Goal: Information Seeking & Learning: Learn about a topic

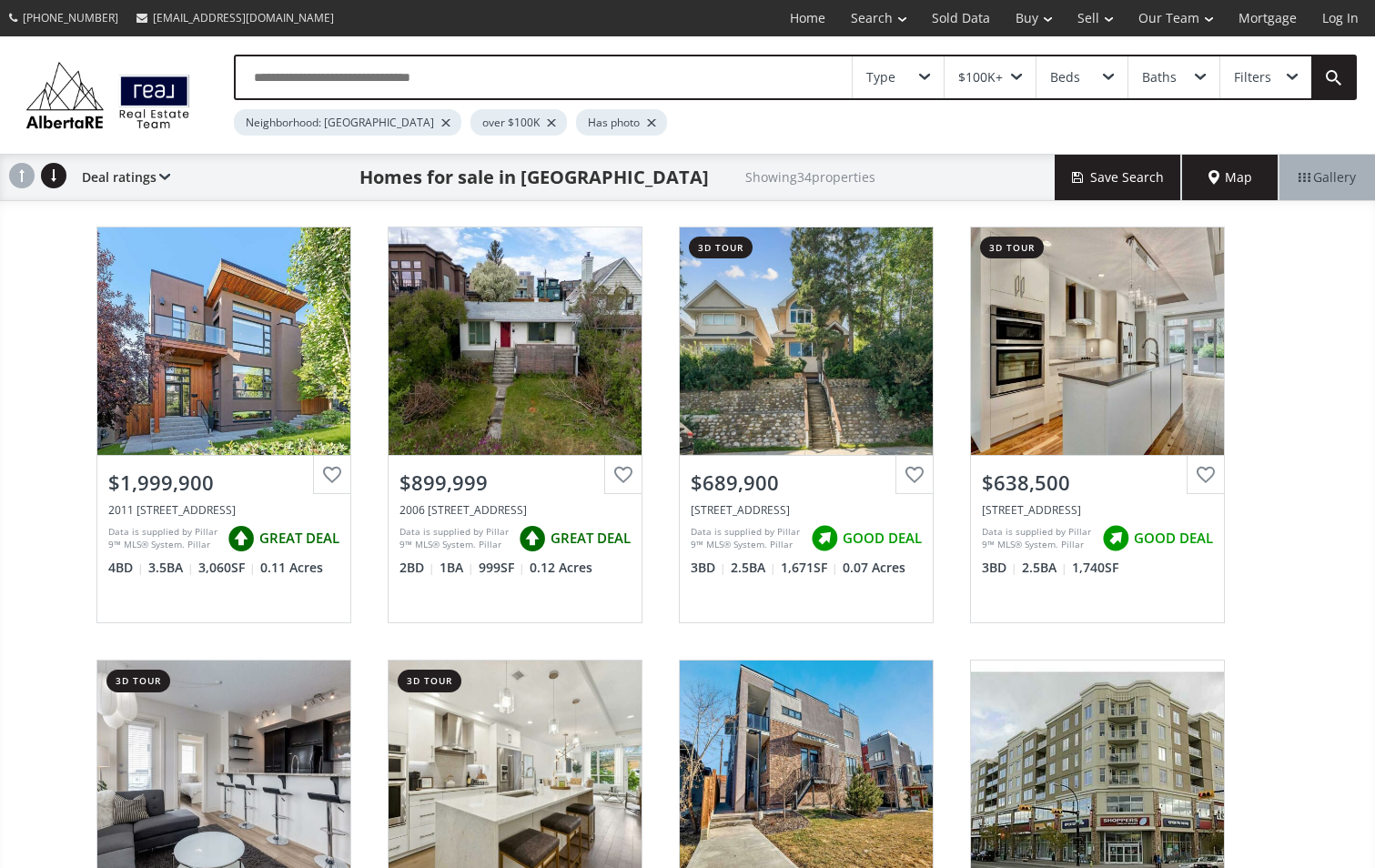
click at [1018, 78] on span at bounding box center [1017, 77] width 11 height 8
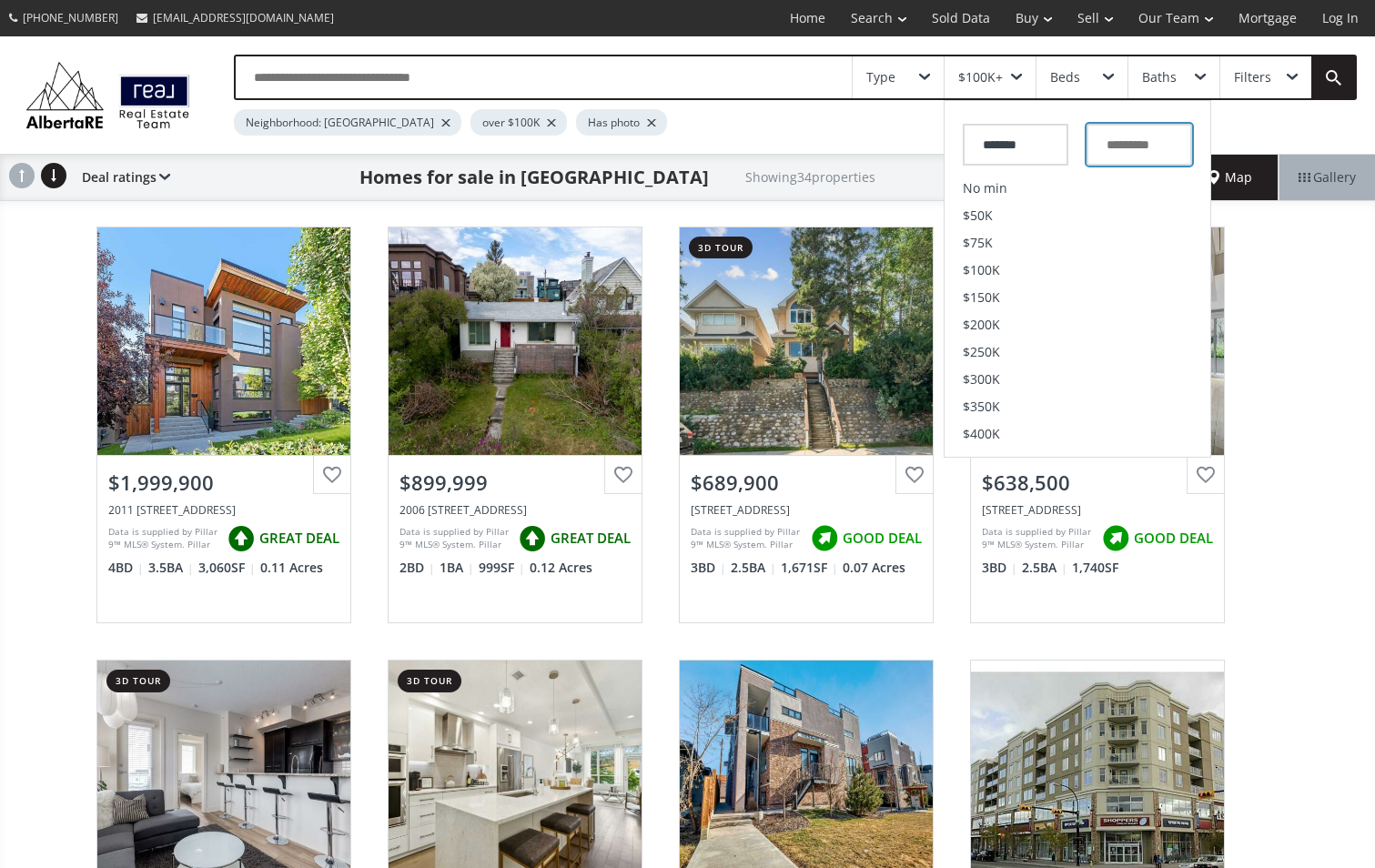
click at [1129, 144] on input "text" at bounding box center [1139, 145] width 105 height 42
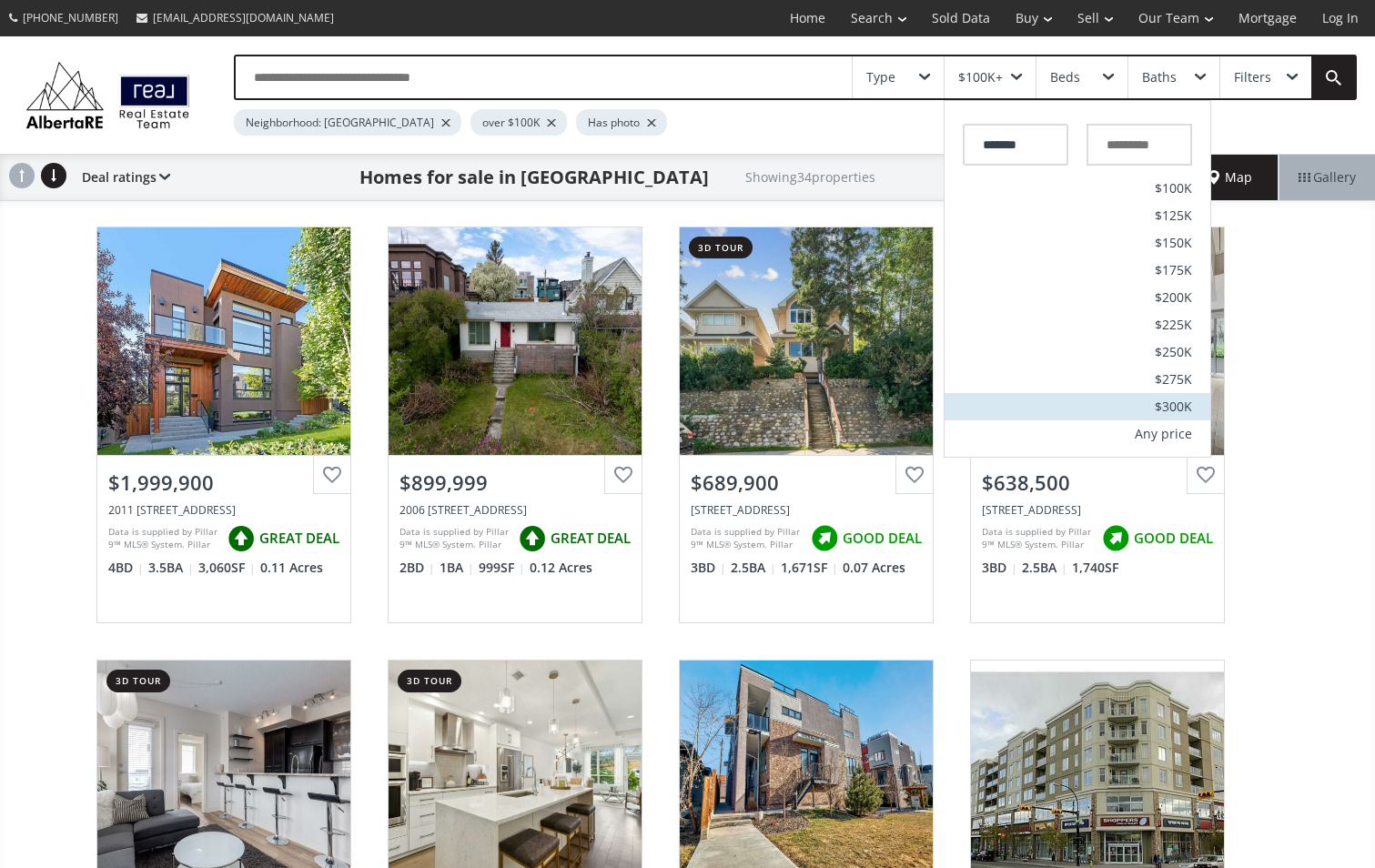
click at [1174, 402] on span "$300K" at bounding box center [1174, 407] width 38 height 13
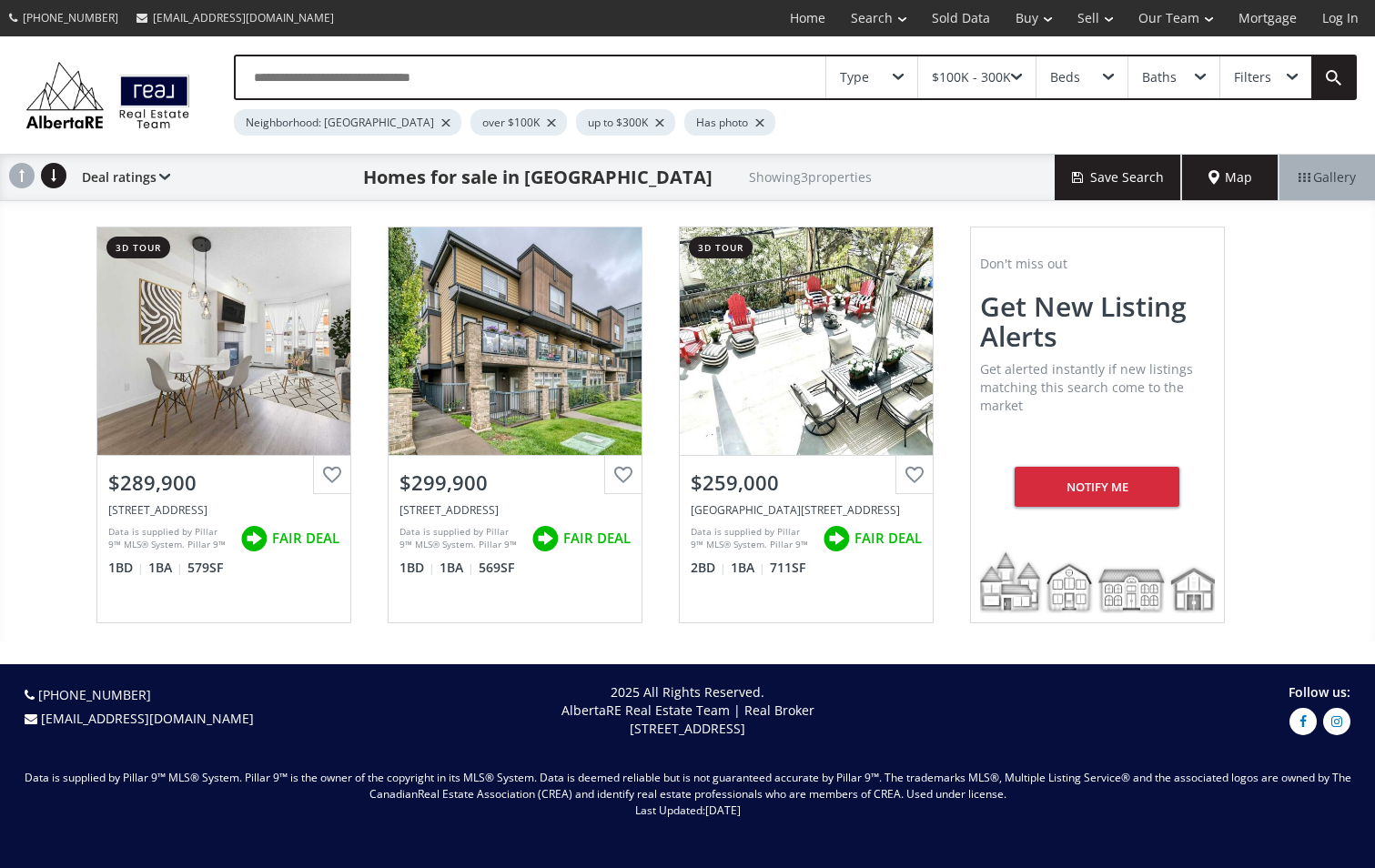
click at [906, 72] on div "Type" at bounding box center [871, 77] width 91 height 42
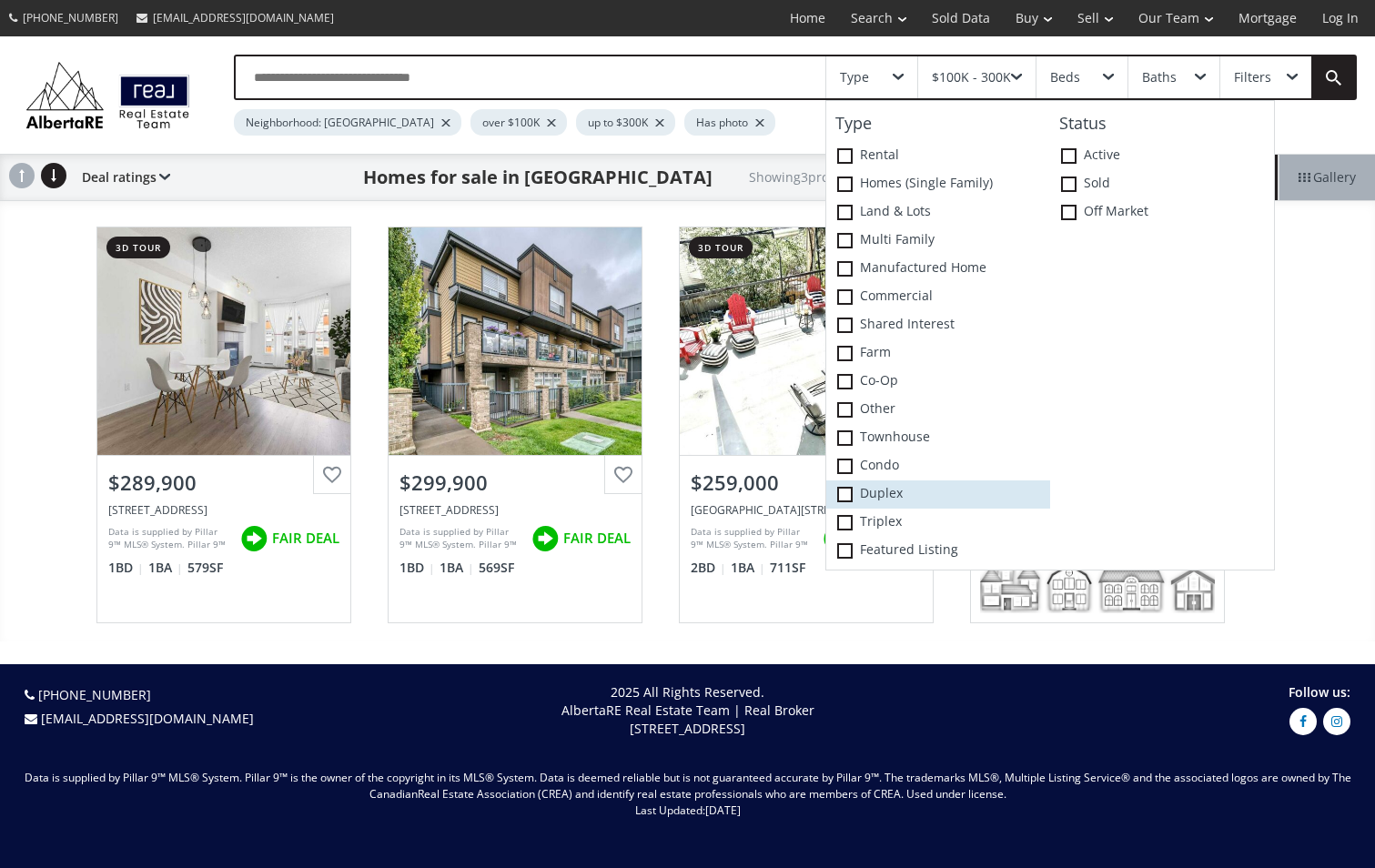
click at [845, 493] on span at bounding box center [845, 494] width 15 height 15
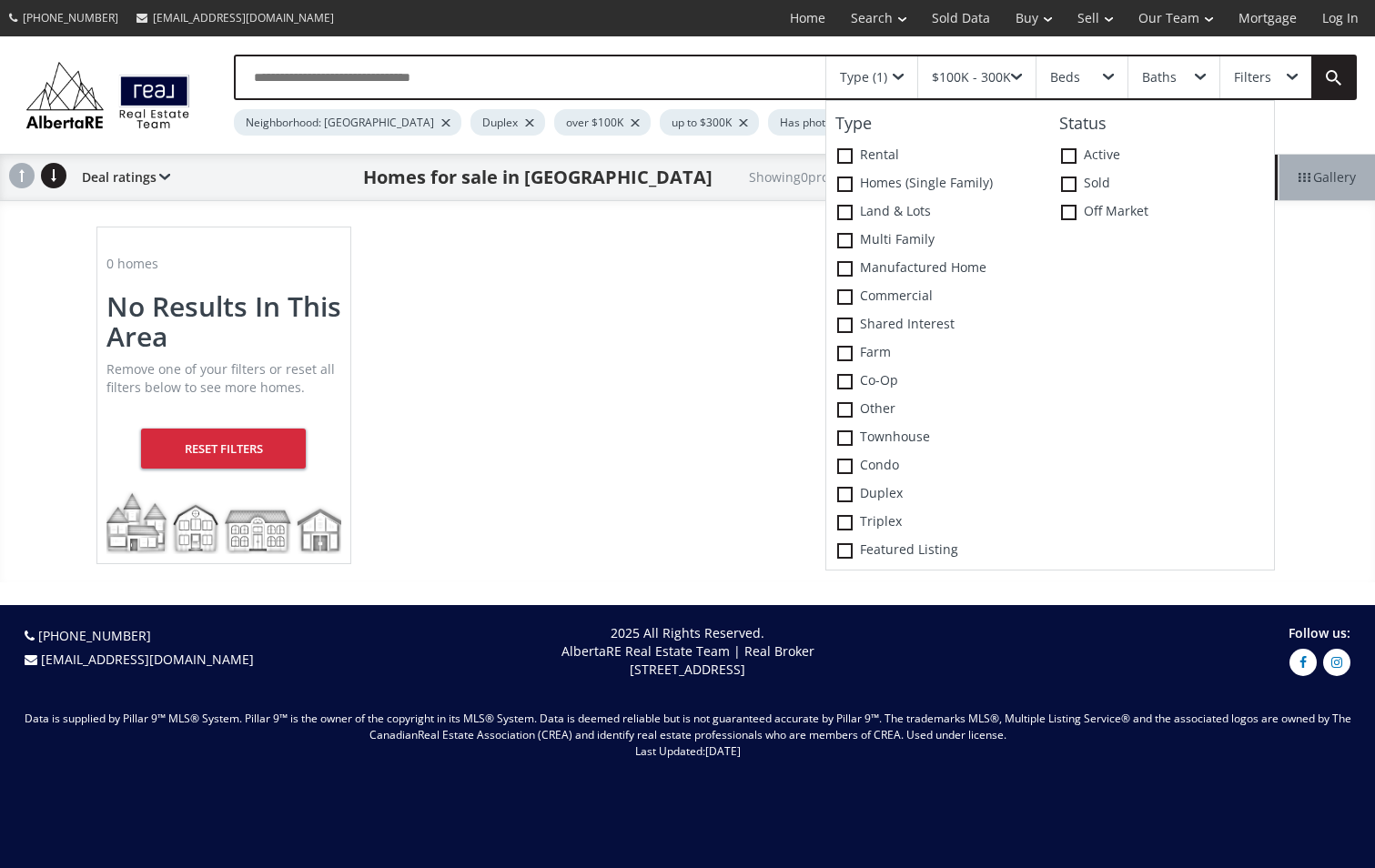
click at [1108, 80] on span at bounding box center [1109, 77] width 11 height 8
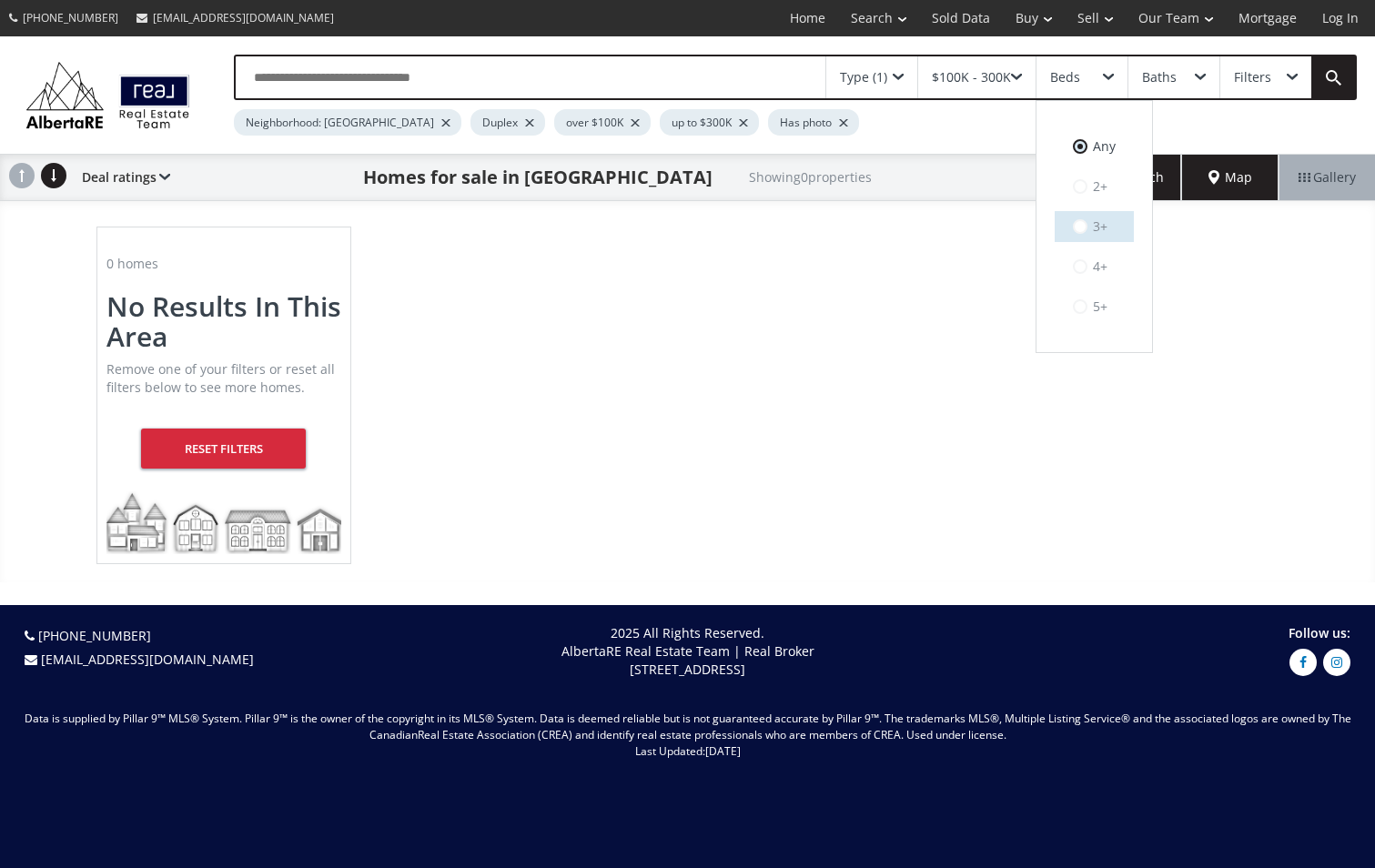
click at [1101, 228] on label "3+" at bounding box center [1094, 226] width 79 height 31
click at [1021, 75] on span at bounding box center [1017, 77] width 11 height 8
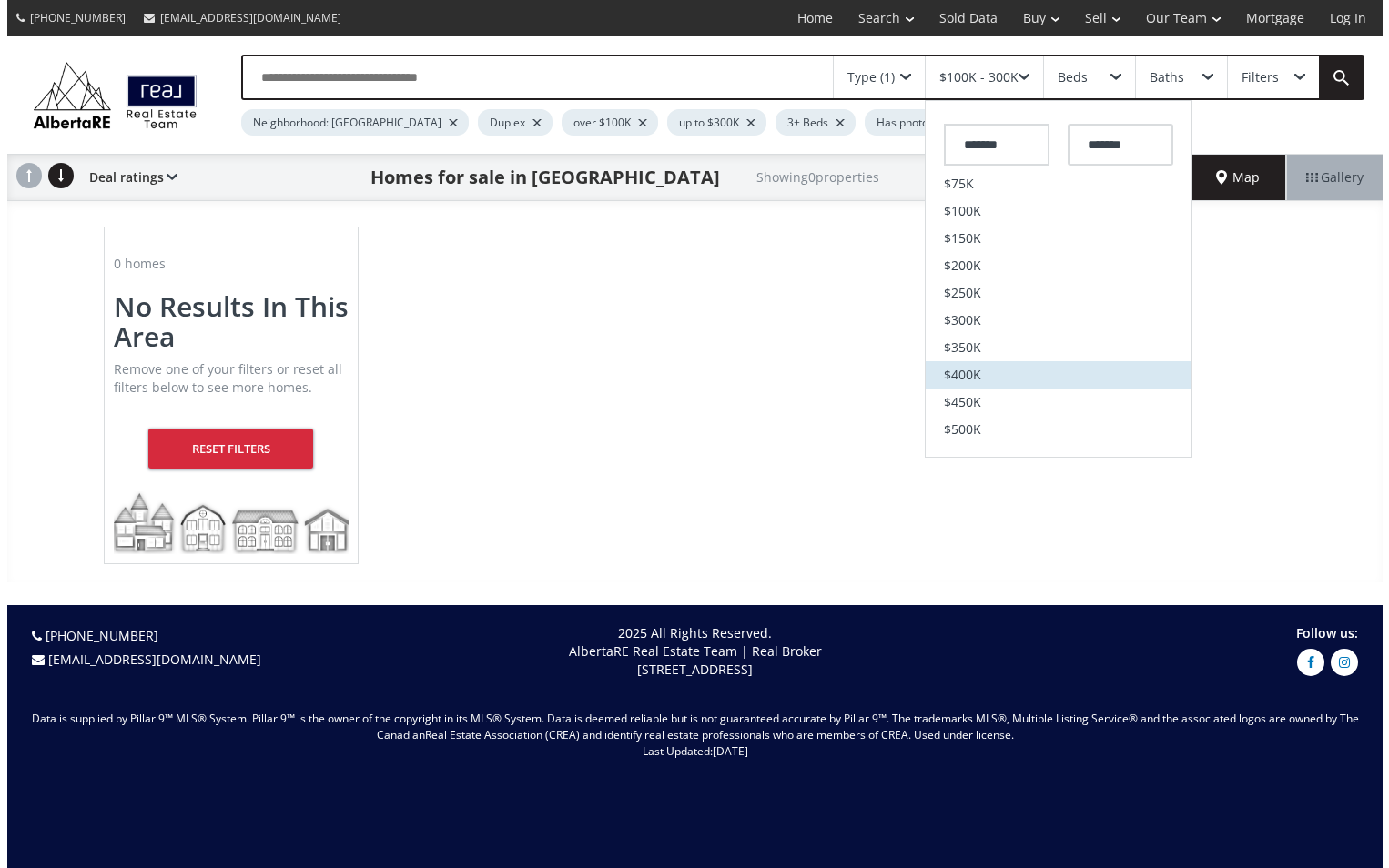
scroll to position [91, 0]
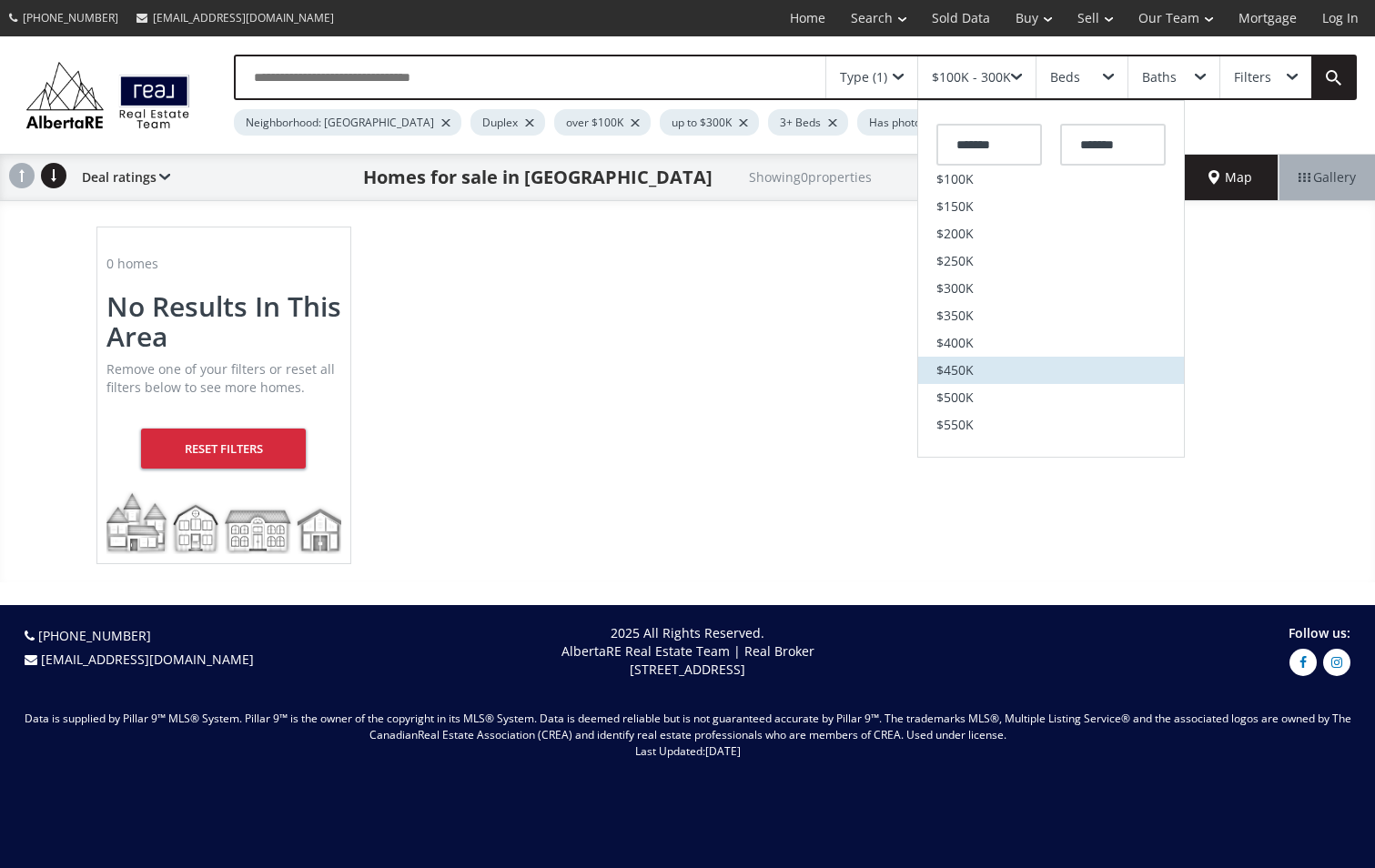
click at [962, 375] on span "$450K" at bounding box center [956, 370] width 38 height 13
type input "*******"
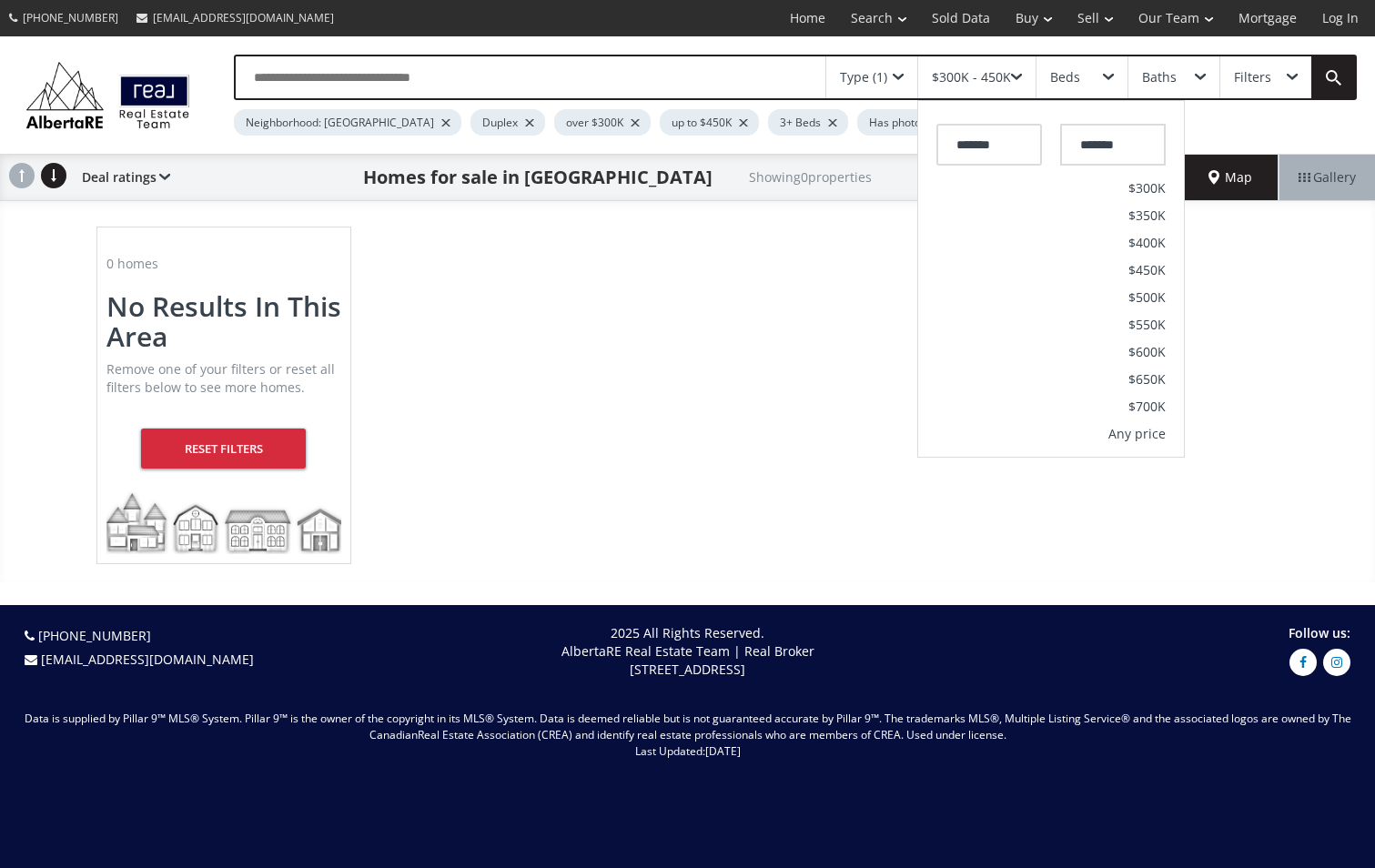
click at [875, 316] on div "0 homes No Results In This Area Remove one of your filters or reset all filters…" at bounding box center [688, 395] width 1220 height 374
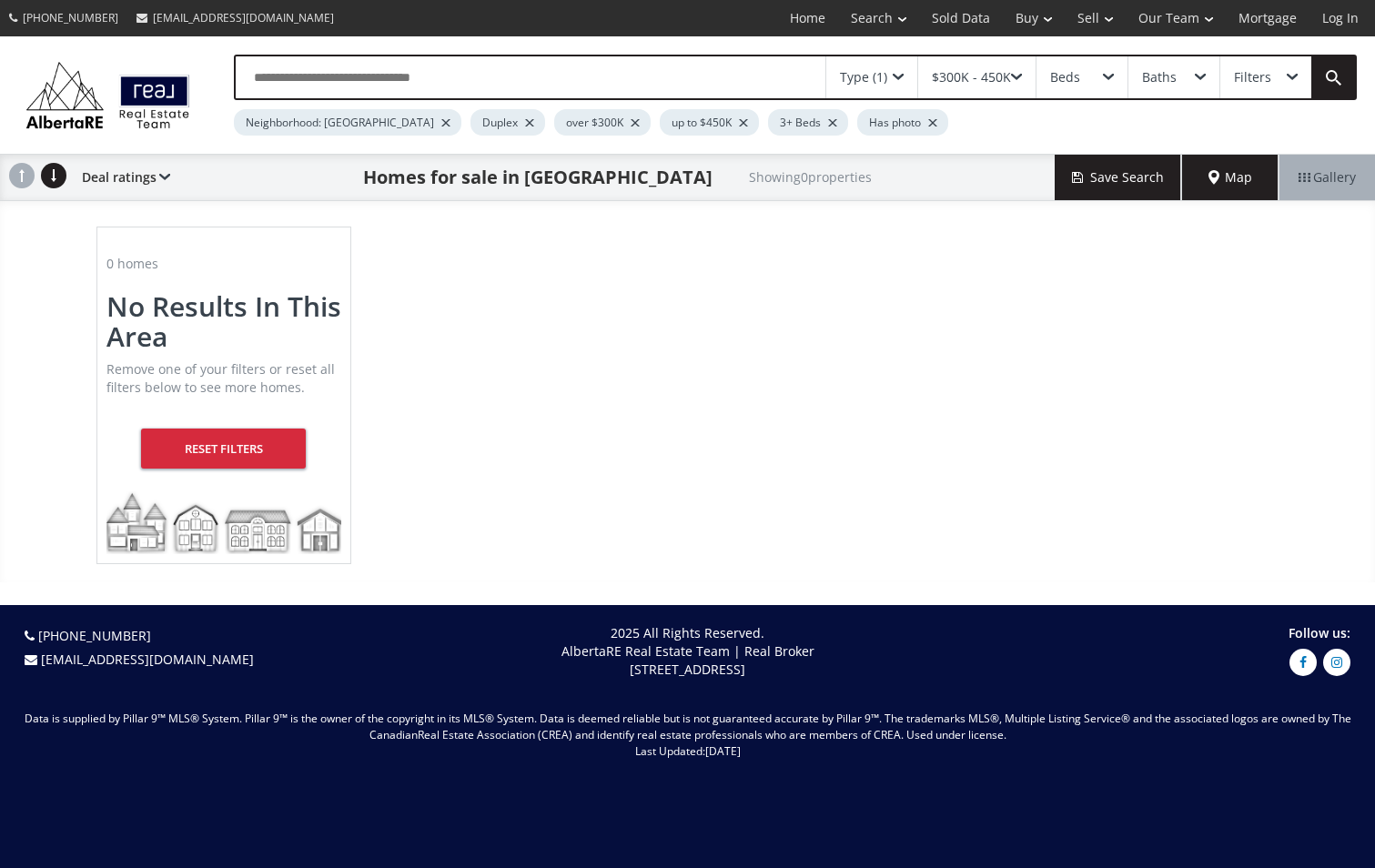
click at [1107, 79] on span at bounding box center [1109, 77] width 11 height 8
click at [1198, 80] on span at bounding box center [1201, 77] width 11 height 8
click at [1187, 186] on label "2+" at bounding box center [1186, 186] width 79 height 31
click at [1008, 305] on div "0 homes No Results In This Area Remove one of your filters or reset all filters…" at bounding box center [688, 395] width 1220 height 374
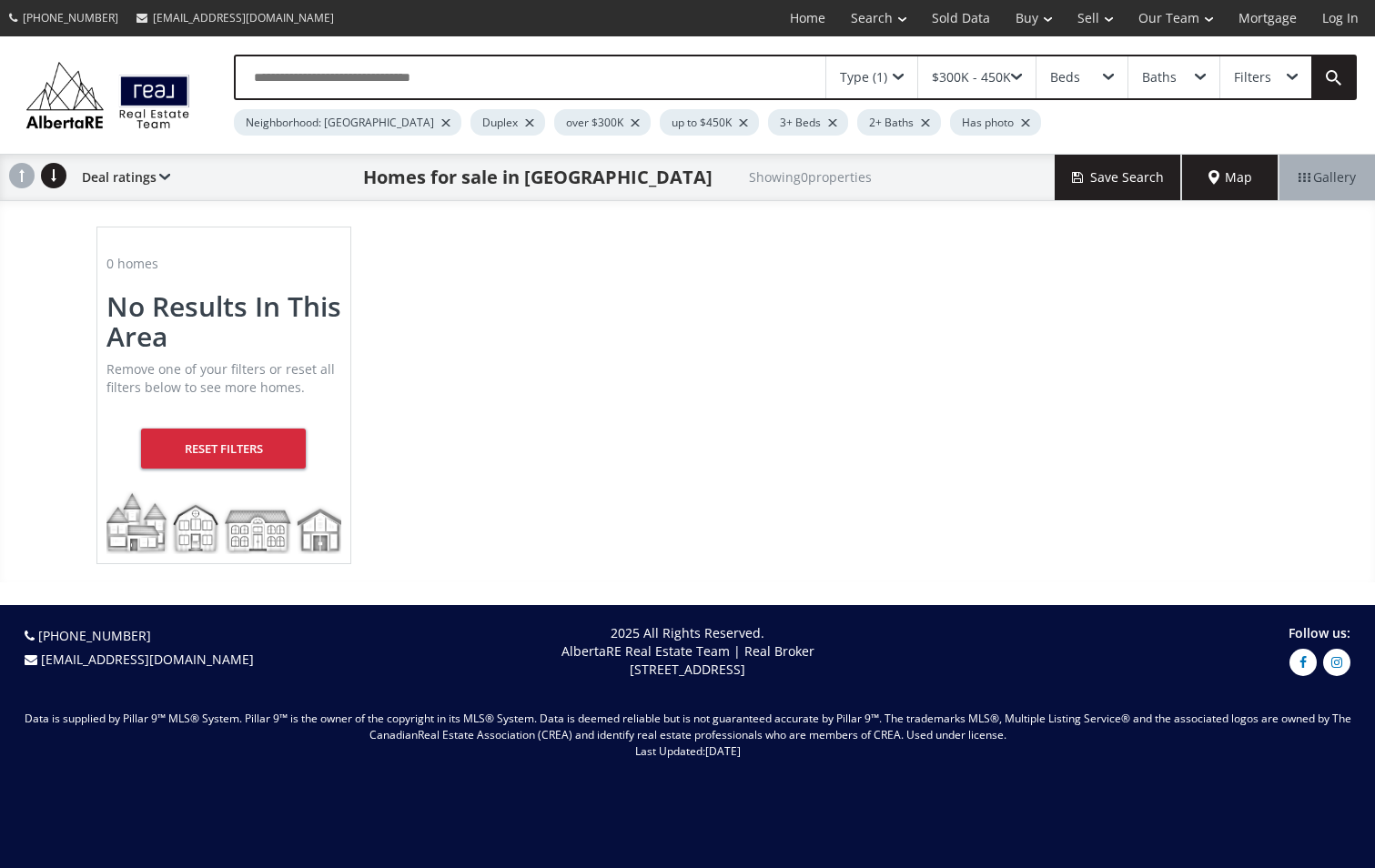
click at [1017, 83] on div "$300K - 450K" at bounding box center [977, 77] width 117 height 42
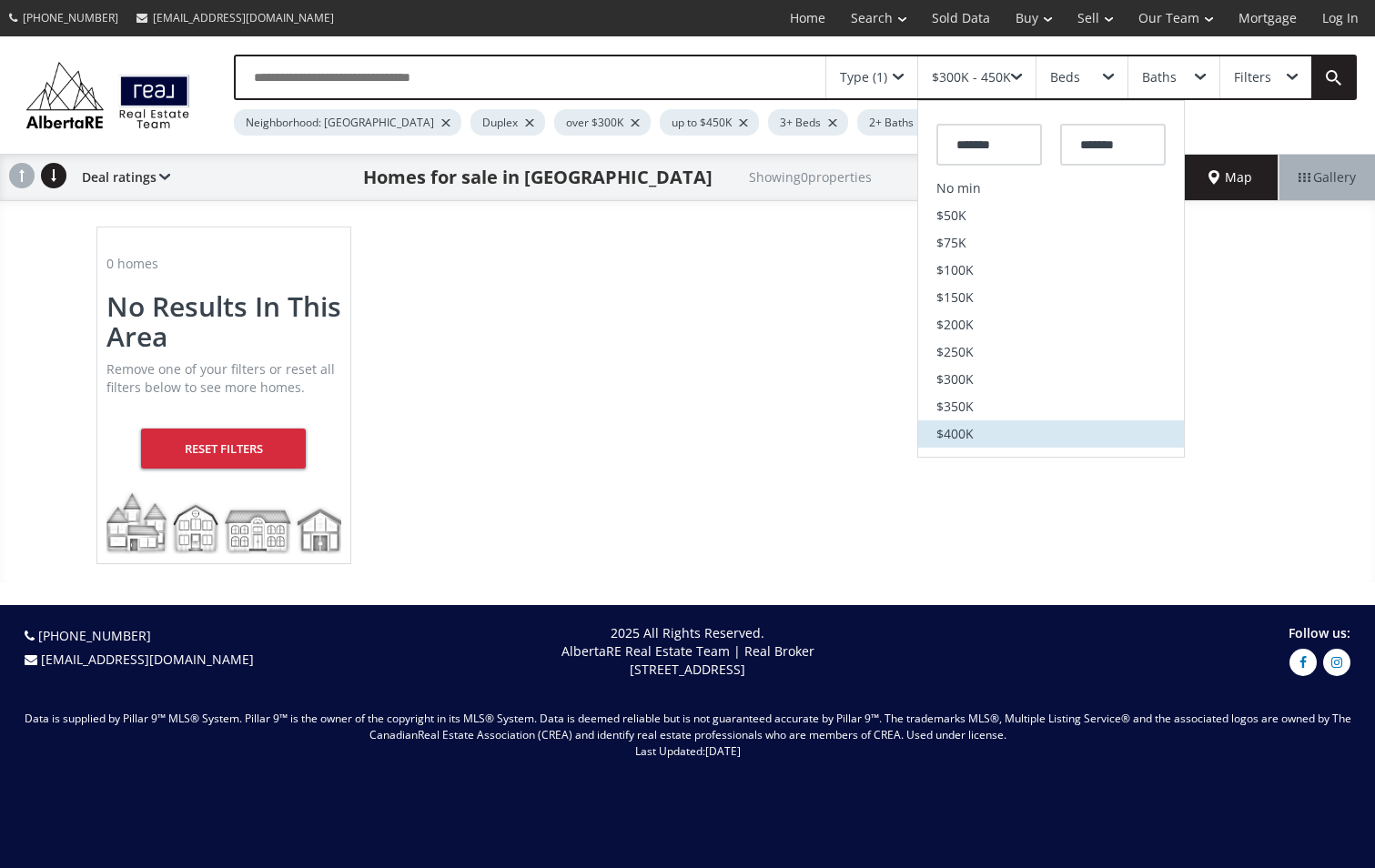
click at [961, 436] on span "$400K" at bounding box center [956, 434] width 38 height 13
type input "*******"
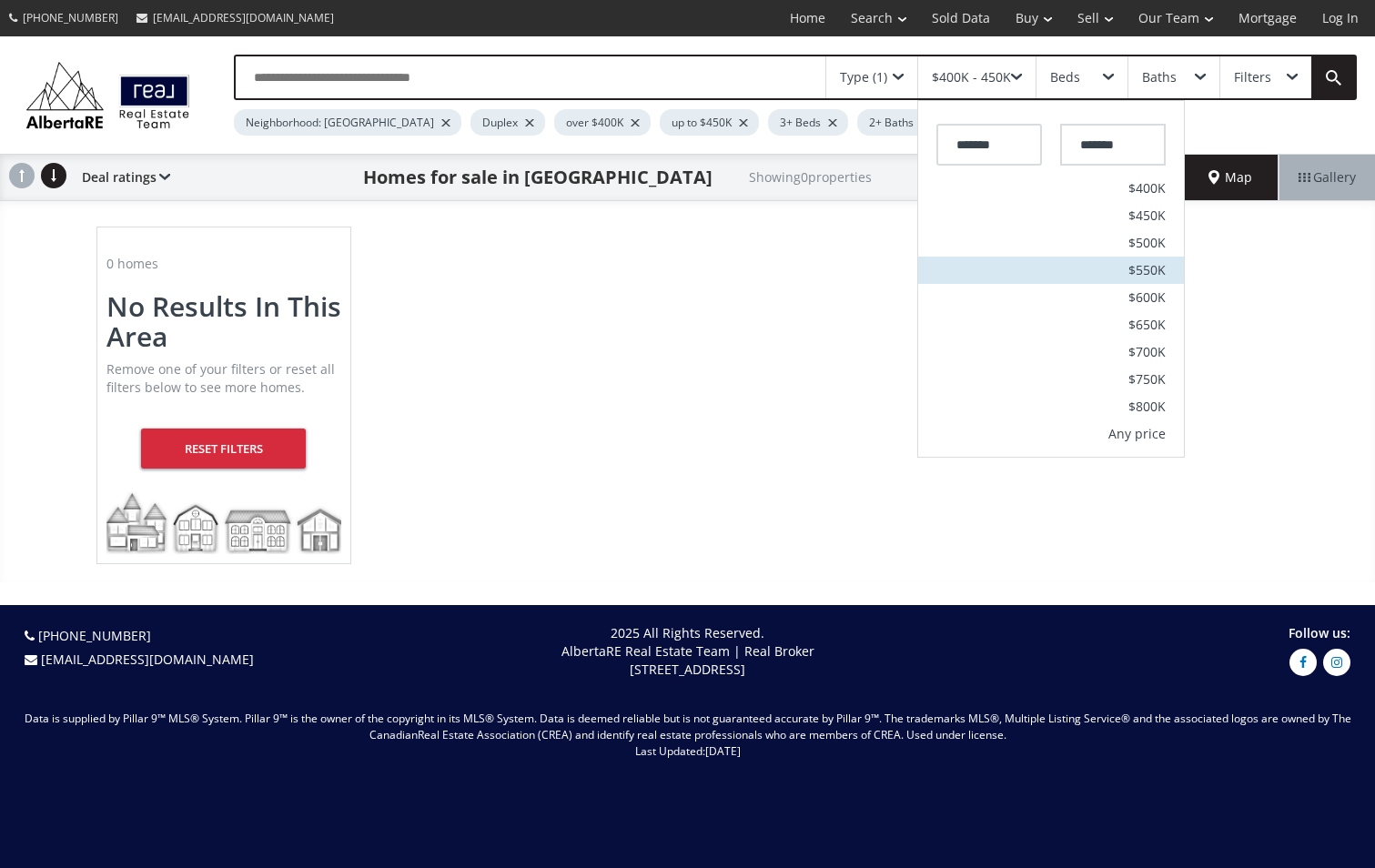
click at [1156, 271] on span "$550K" at bounding box center [1148, 271] width 38 height 13
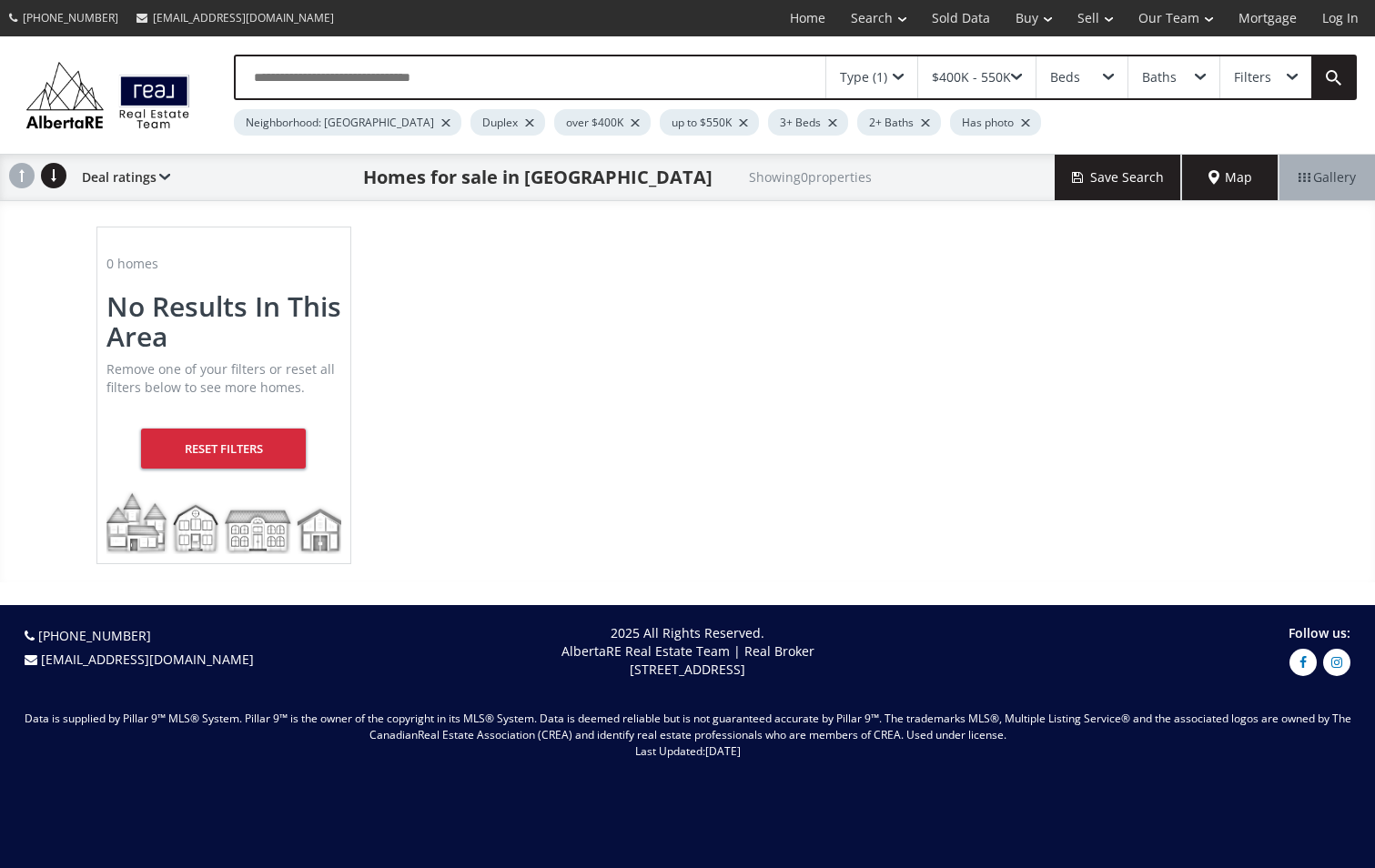
click at [1302, 78] on div "Filters" at bounding box center [1266, 77] width 91 height 42
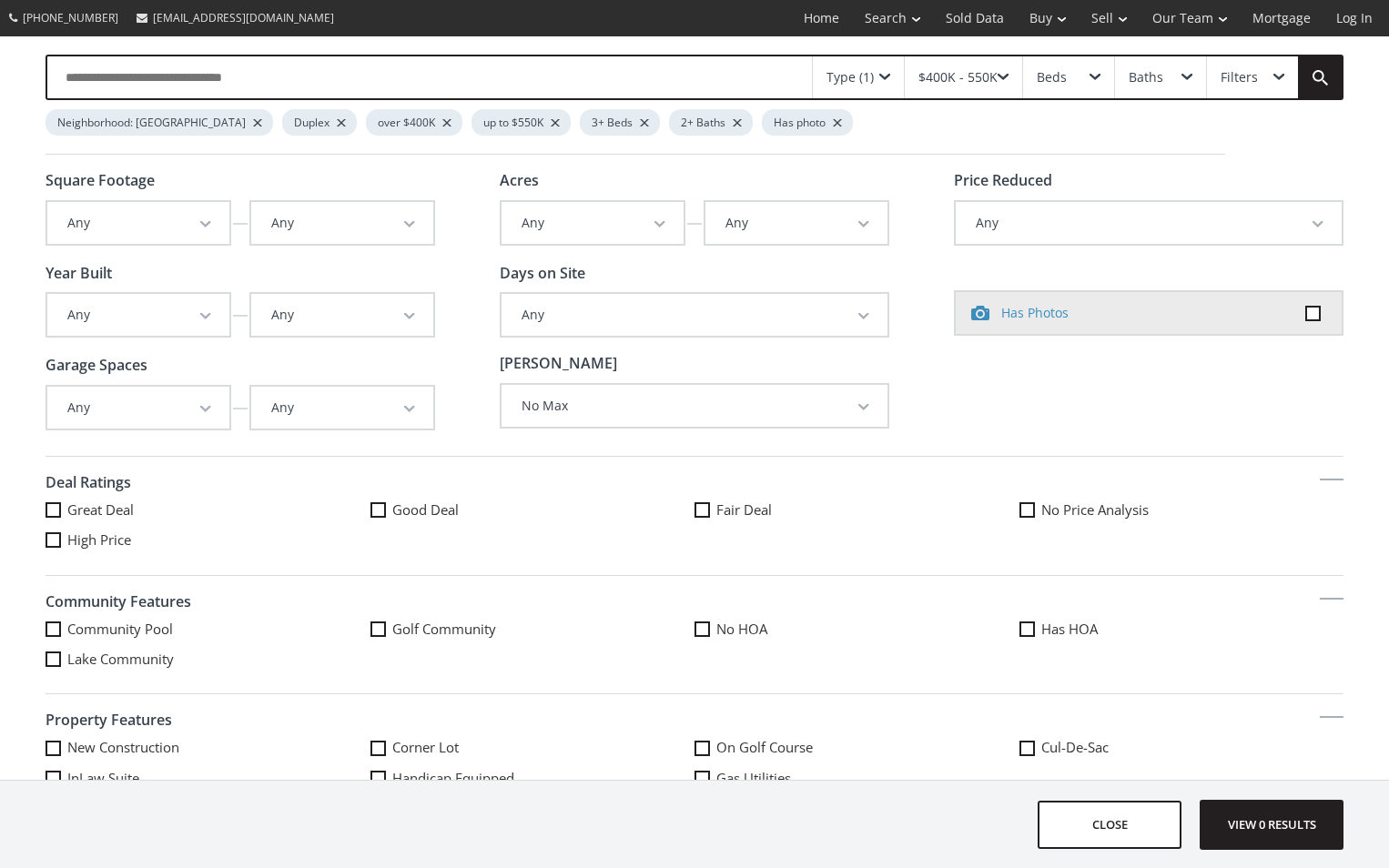
click at [55, 511] on span at bounding box center [53, 510] width 15 height 15
click at [208, 222] on span "button" at bounding box center [206, 225] width 11 height 8
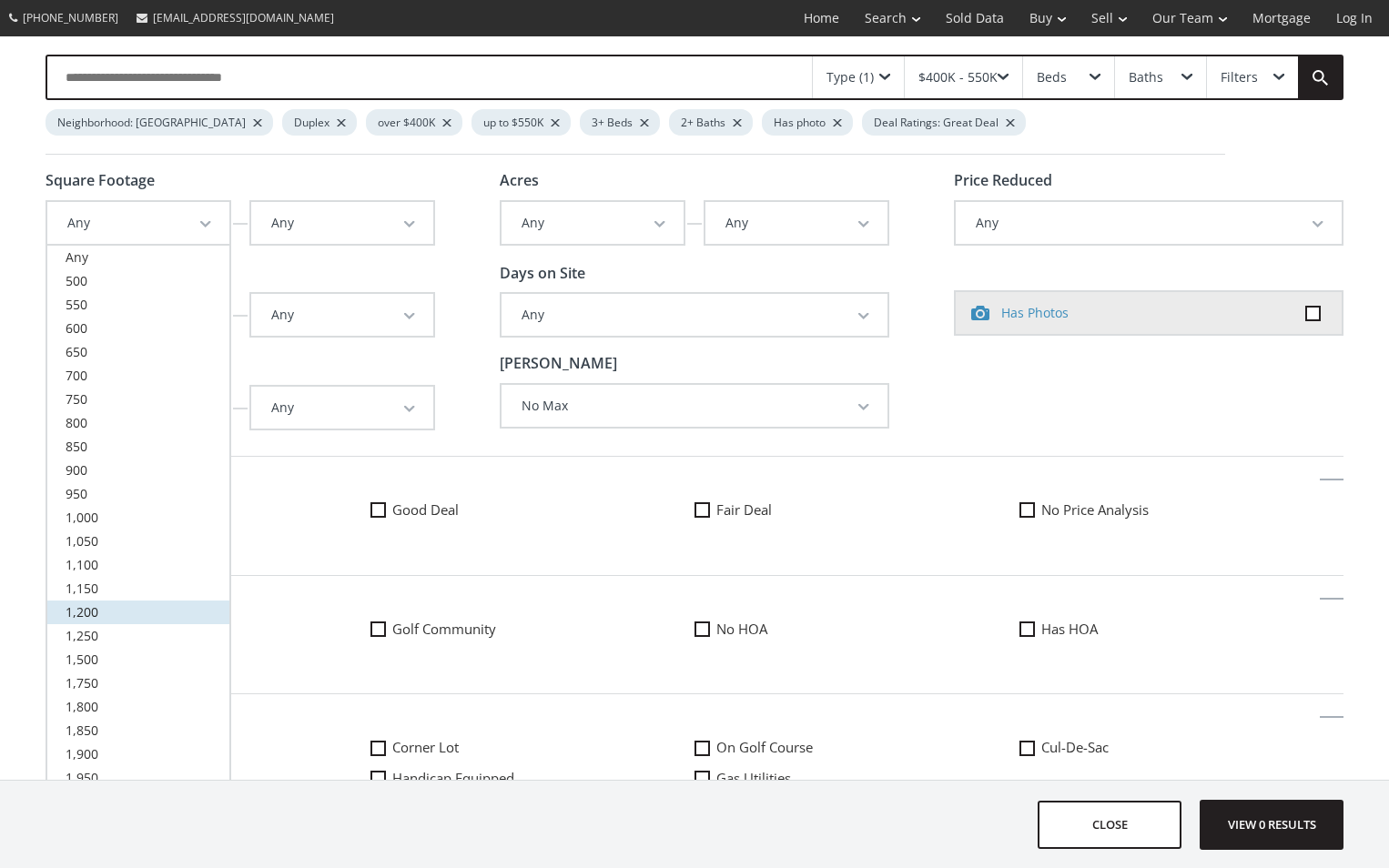
click at [92, 616] on span "1,200" at bounding box center [82, 612] width 33 height 17
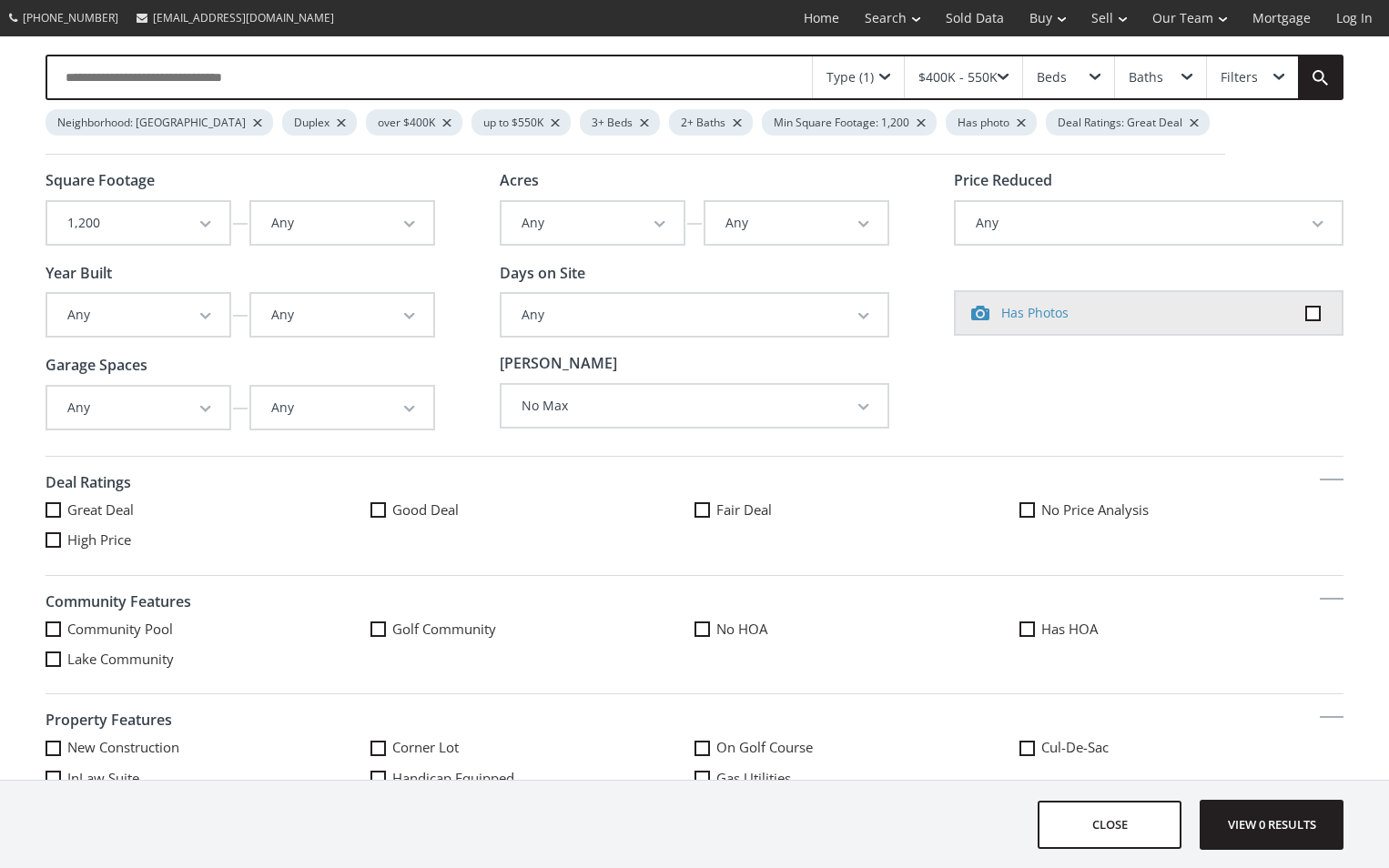
click at [408, 225] on span "button" at bounding box center [410, 225] width 11 height 8
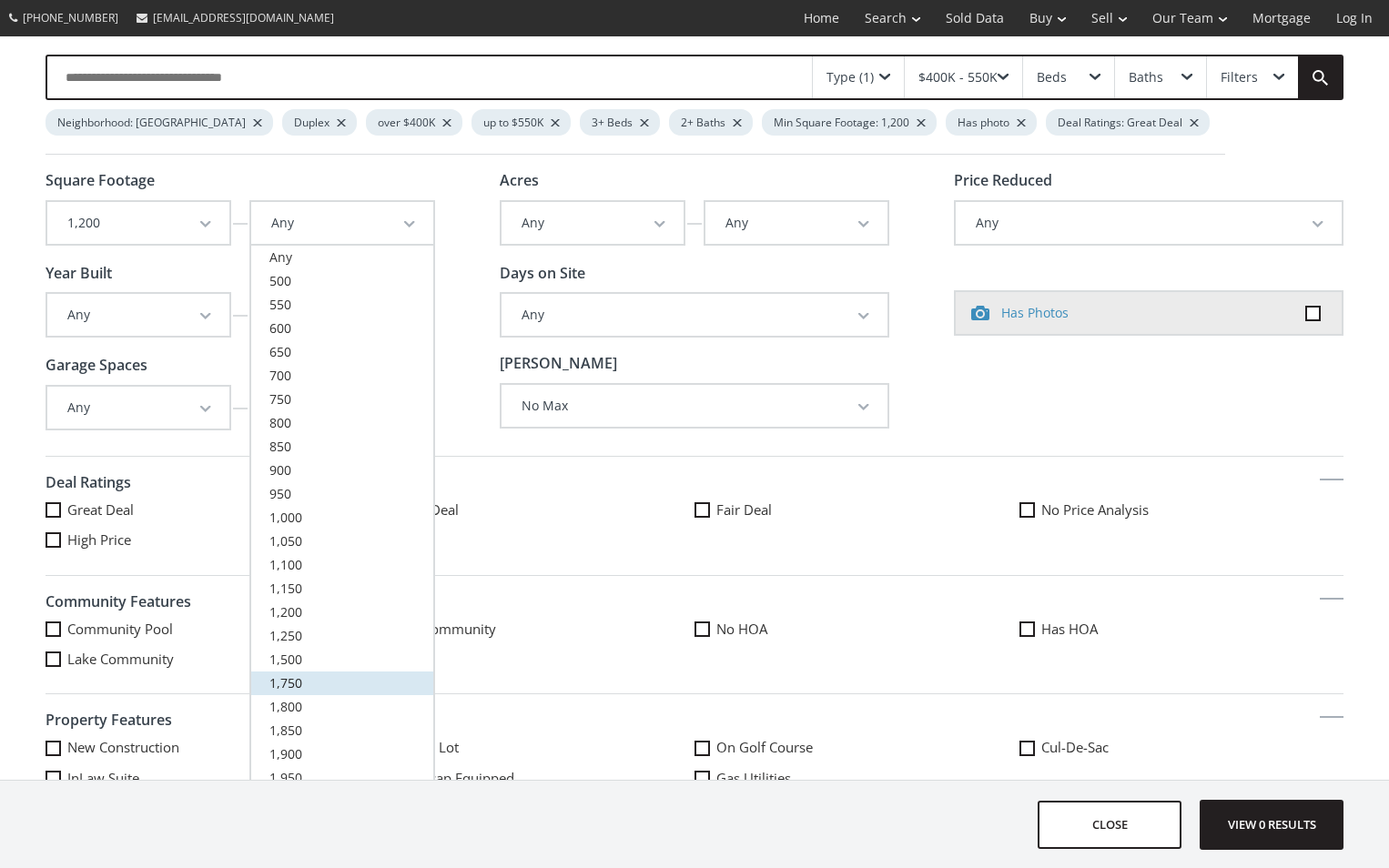
click at [293, 683] on span "1,750" at bounding box center [286, 683] width 33 height 17
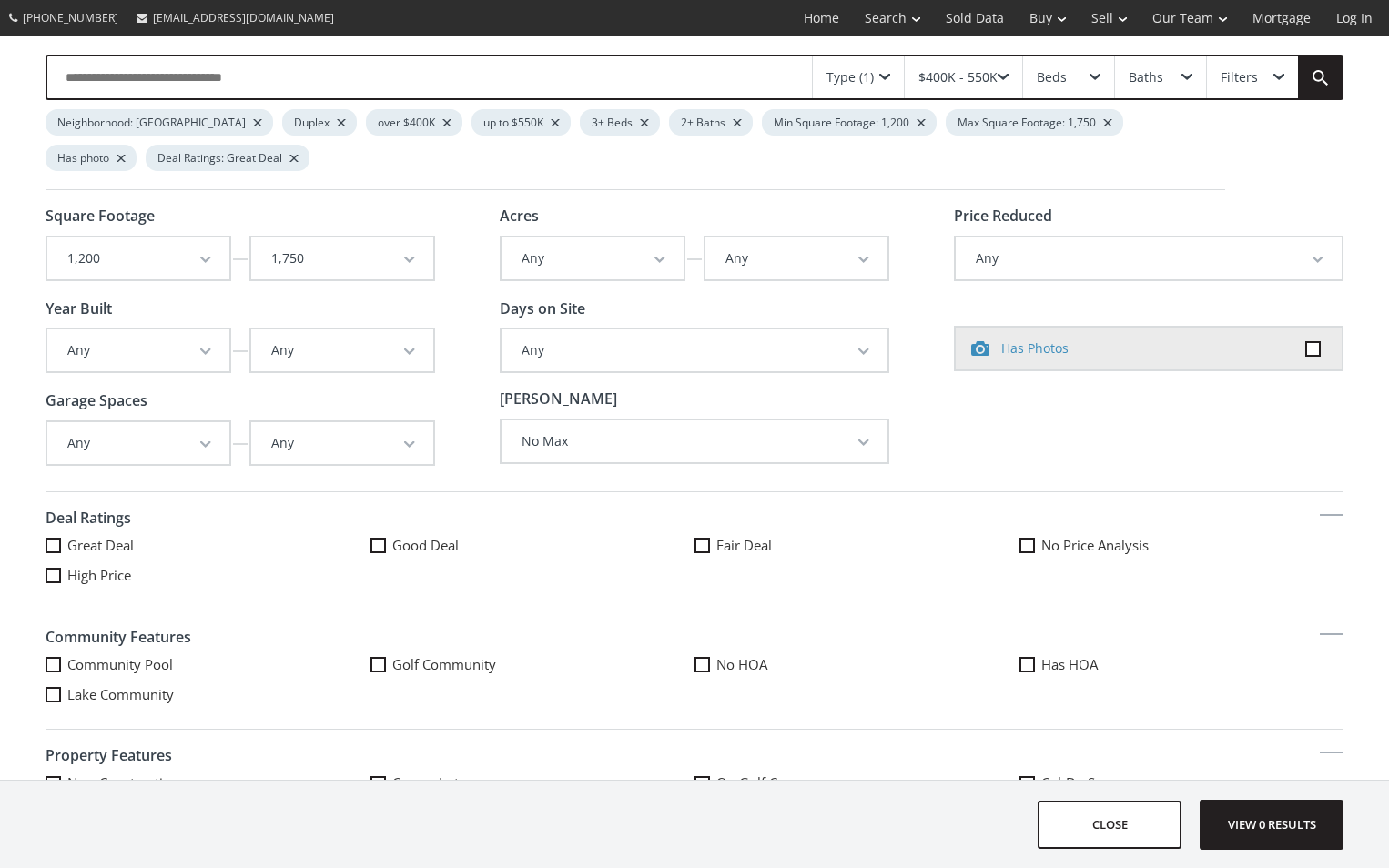
click at [212, 445] on button "Any" at bounding box center [138, 442] width 182 height 42
click at [70, 533] on span "2" at bounding box center [70, 524] width 8 height 17
click at [398, 442] on button "Any" at bounding box center [342, 442] width 182 height 42
click at [273, 525] on span "2" at bounding box center [273, 524] width 8 height 17
click at [858, 354] on span "button" at bounding box center [864, 352] width 11 height 8
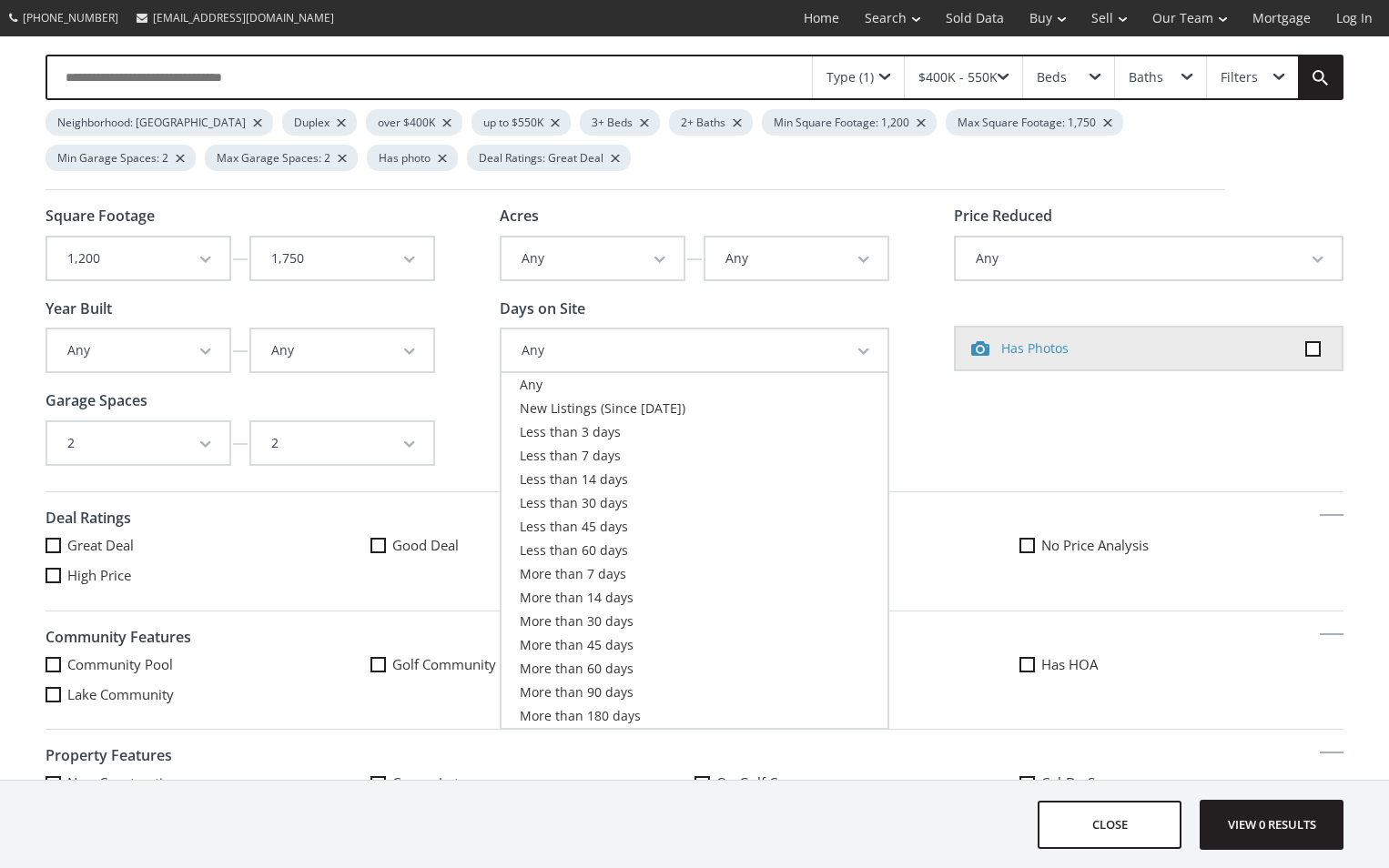
click at [858, 354] on span "button" at bounding box center [864, 352] width 11 height 8
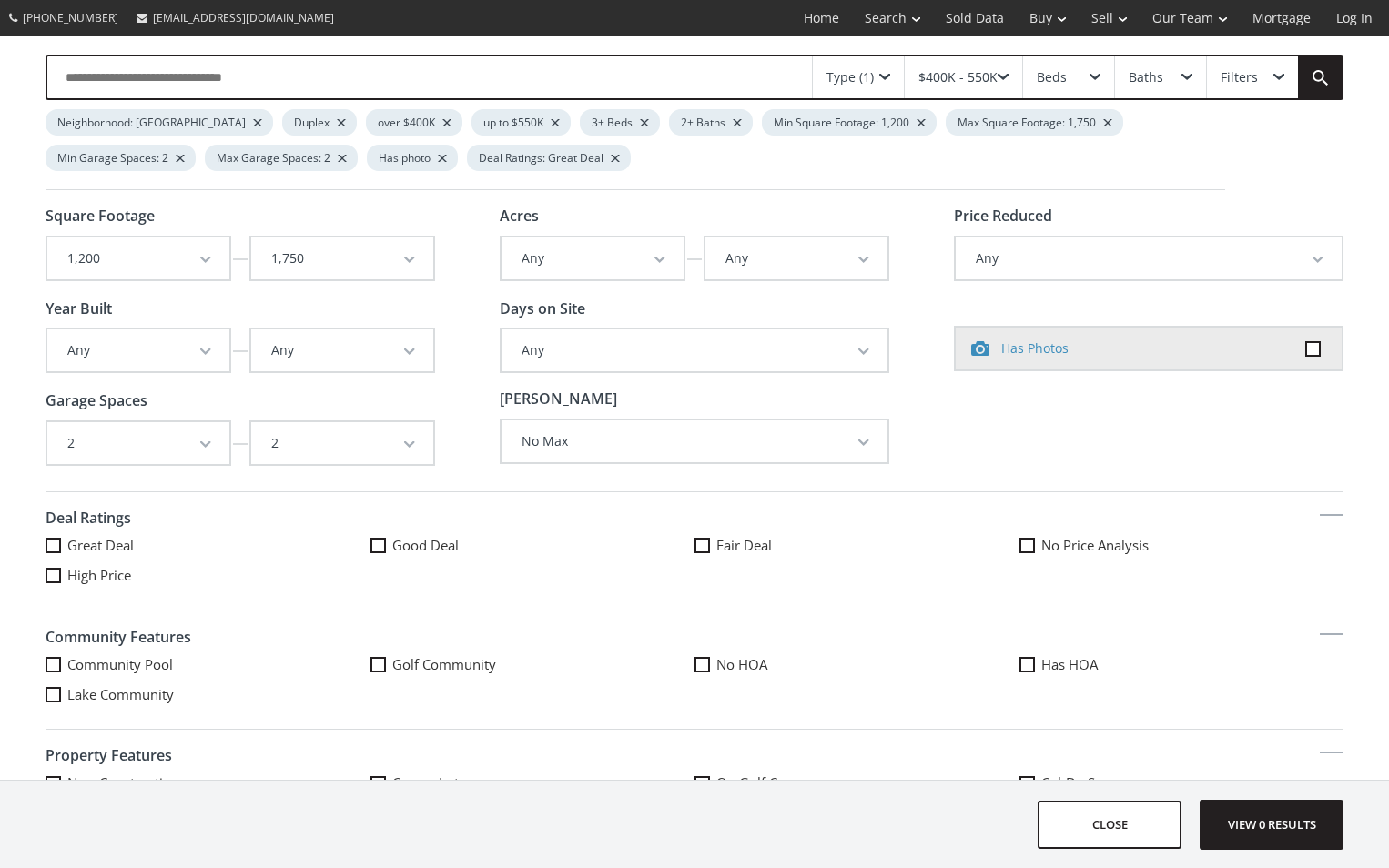
click at [1313, 261] on span "button" at bounding box center [1319, 260] width 11 height 8
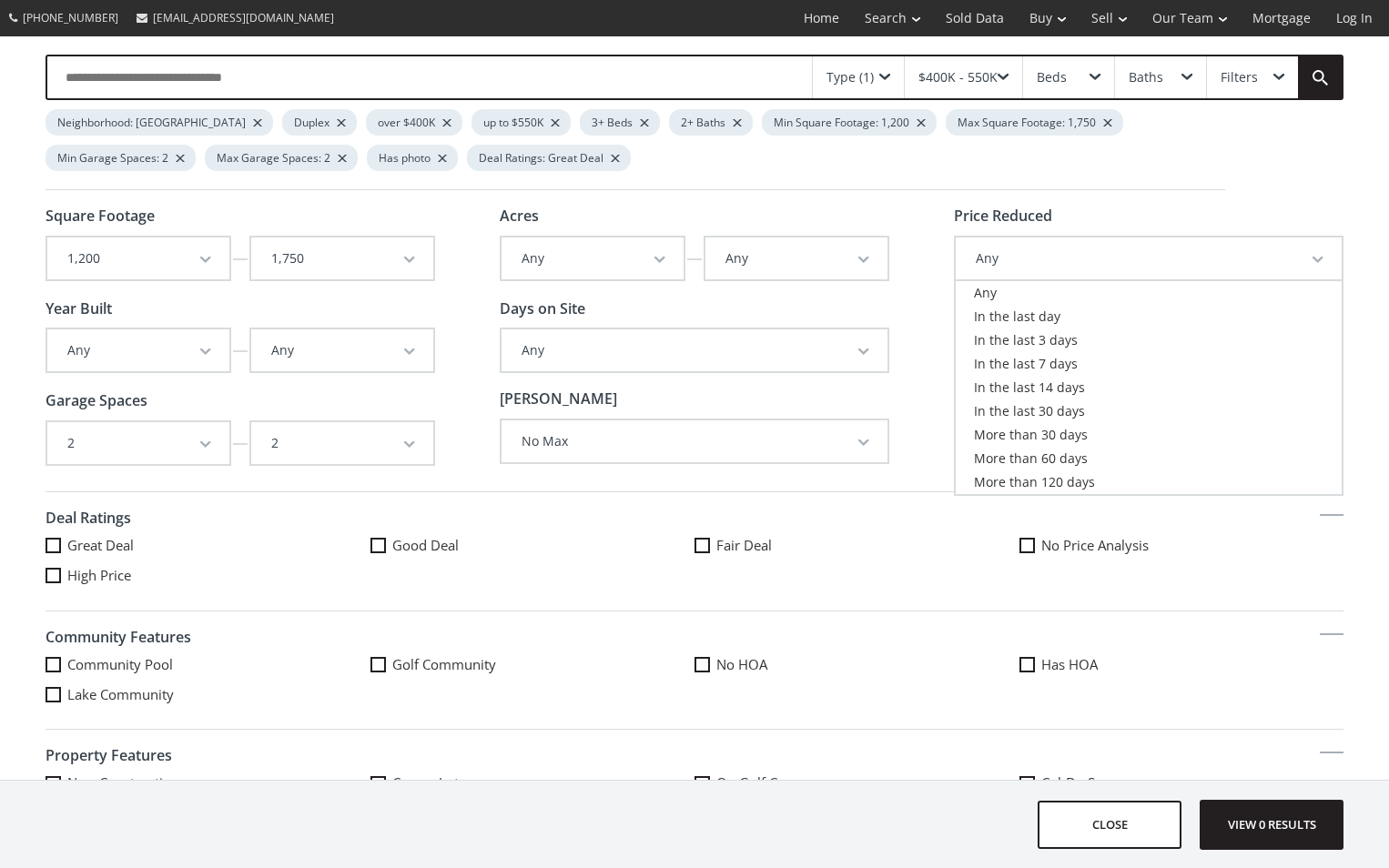
click at [1313, 261] on span "button" at bounding box center [1319, 260] width 11 height 8
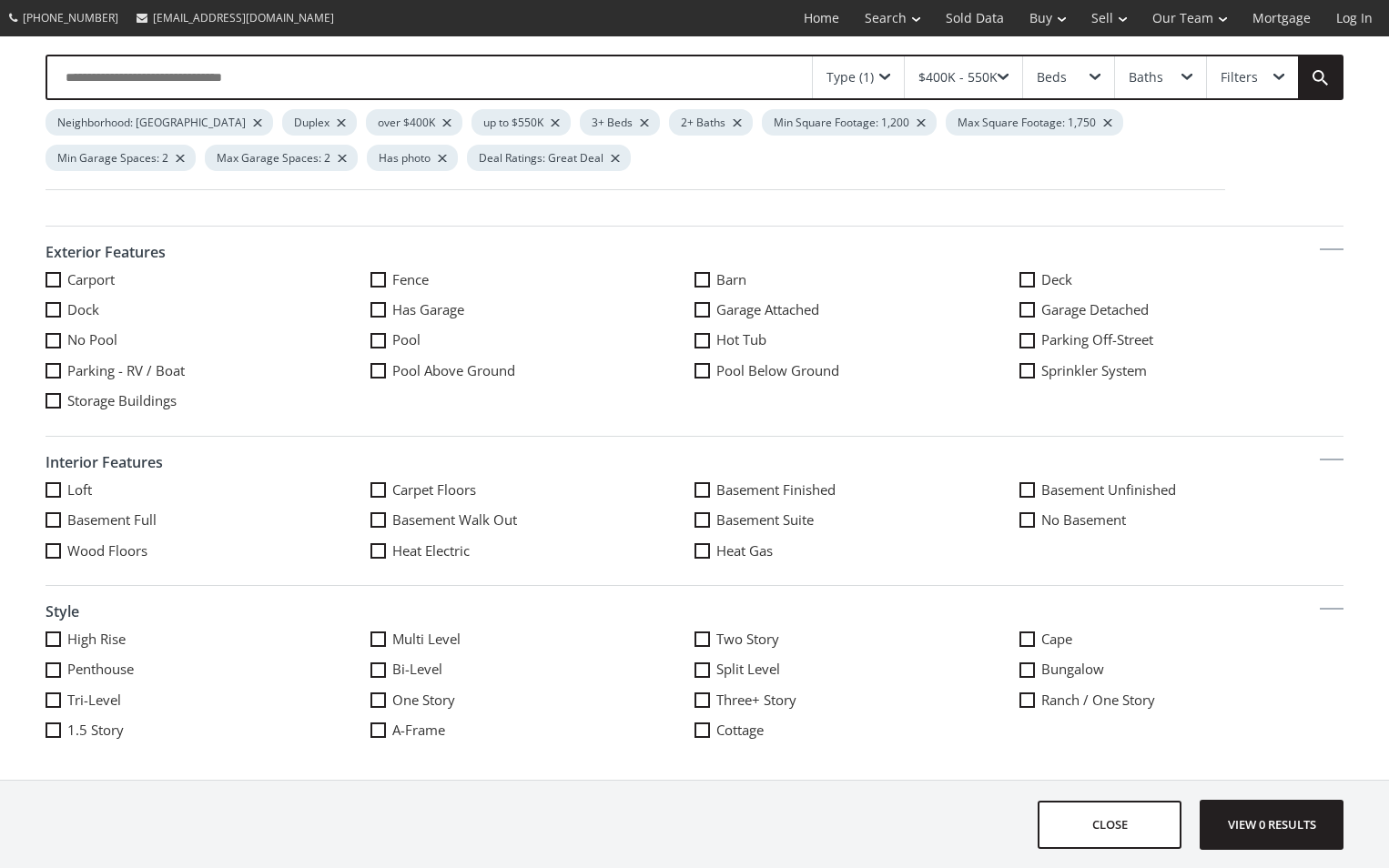
scroll to position [834, 0]
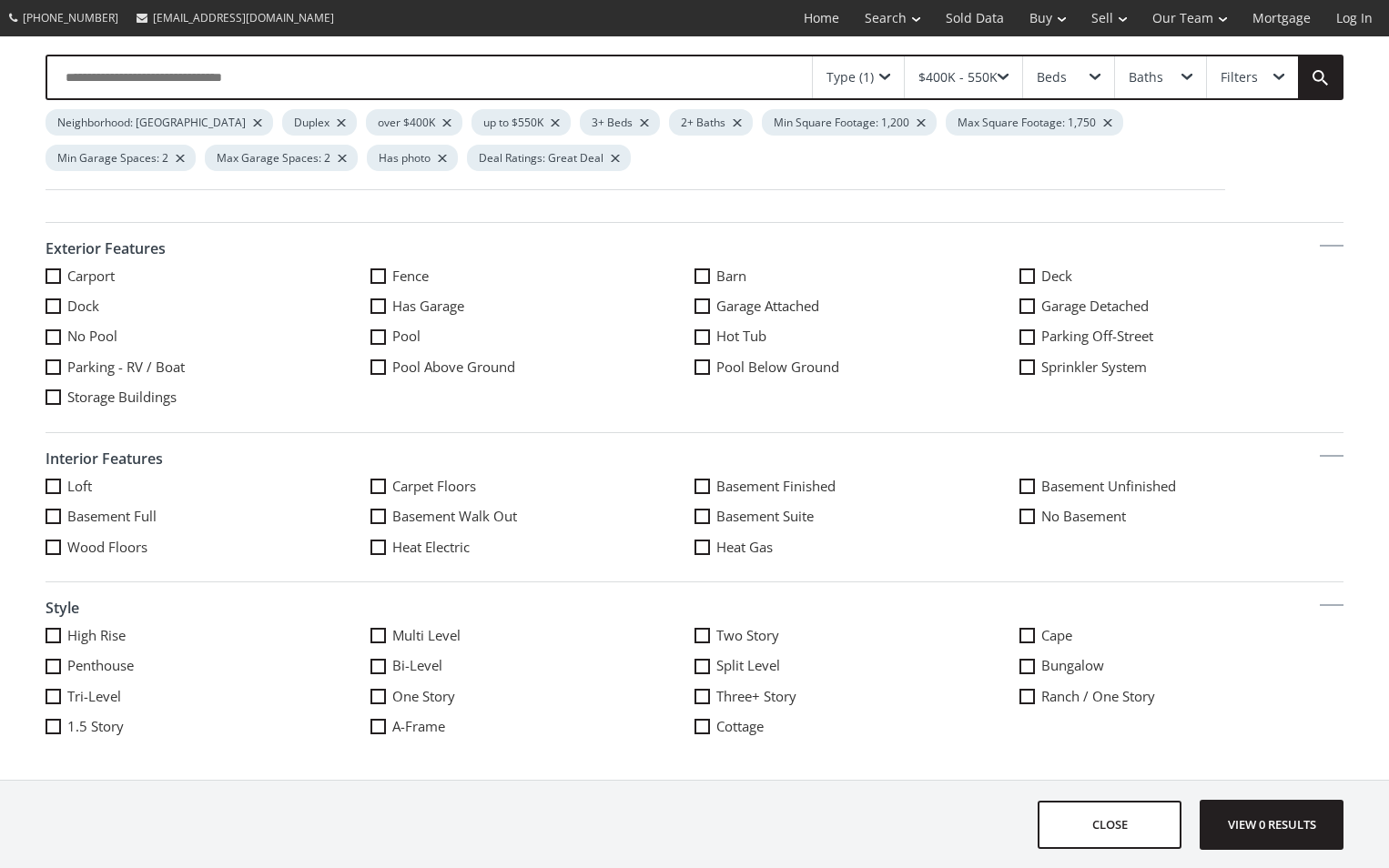
click at [1020, 668] on span at bounding box center [1027, 666] width 15 height 15
